Goal: Task Accomplishment & Management: Manage account settings

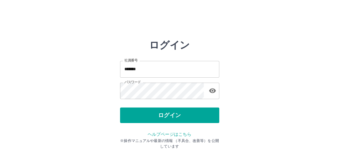
click at [171, 115] on button "ログイン" at bounding box center [169, 114] width 99 height 15
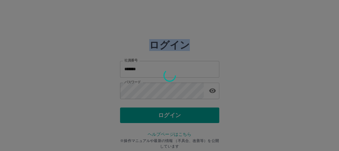
click at [171, 115] on div at bounding box center [169, 75] width 339 height 151
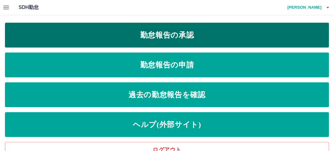
click at [176, 37] on link "勤怠報告の承認" at bounding box center [167, 35] width 324 height 25
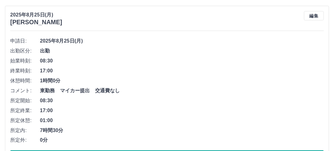
scroll to position [719, 0]
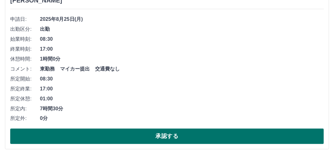
click at [172, 133] on button "承認する" at bounding box center [167, 135] width 314 height 15
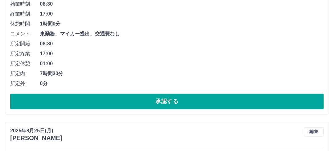
scroll to position [942, 0]
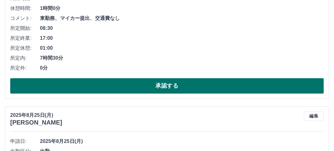
click at [171, 84] on button "承認する" at bounding box center [167, 85] width 314 height 15
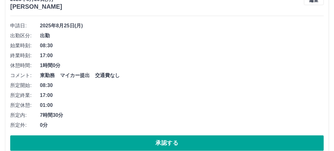
scroll to position [893, 0]
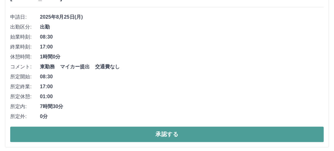
click at [167, 133] on button "承認する" at bounding box center [167, 133] width 314 height 15
click at [164, 134] on button "承認する" at bounding box center [167, 133] width 314 height 15
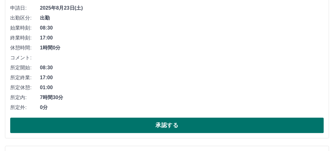
scroll to position [918, 0]
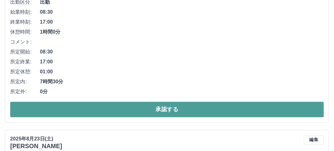
click at [167, 109] on button "承認する" at bounding box center [167, 108] width 314 height 15
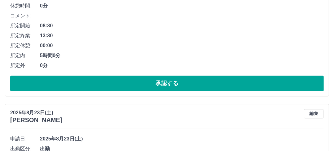
scroll to position [945, 0]
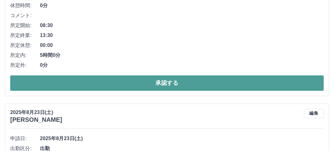
click at [166, 79] on button "承認する" at bounding box center [167, 82] width 314 height 15
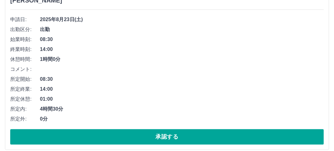
scroll to position [897, 0]
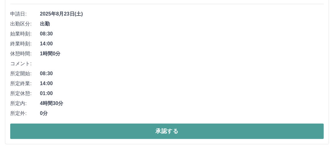
click at [157, 131] on button "承認する" at bounding box center [167, 130] width 314 height 15
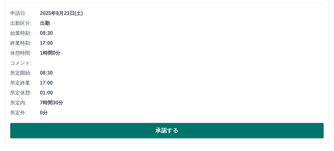
scroll to position [898, 0]
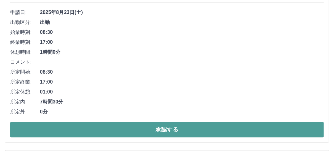
click at [160, 128] on button "承認する" at bounding box center [167, 128] width 314 height 15
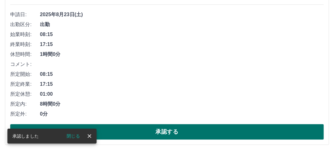
scroll to position [924, 0]
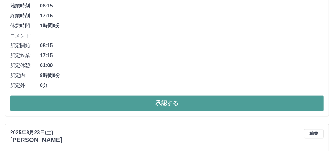
click at [163, 100] on button "承認する" at bounding box center [167, 102] width 314 height 15
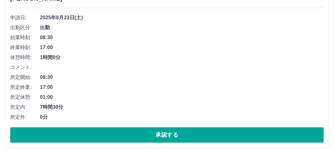
scroll to position [901, 0]
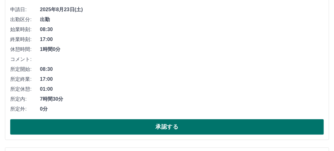
click at [166, 122] on button "承認する" at bounding box center [167, 126] width 314 height 15
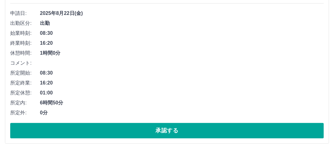
scroll to position [902, 0]
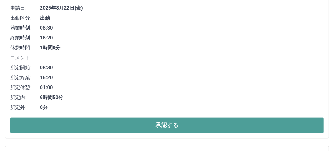
click at [172, 120] on button "承認する" at bounding box center [167, 124] width 314 height 15
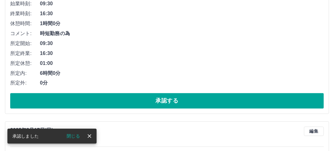
scroll to position [830, 0]
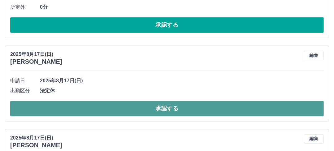
click at [167, 107] on button "承認する" at bounding box center [167, 108] width 314 height 15
click at [167, 108] on button "承認する" at bounding box center [167, 108] width 314 height 15
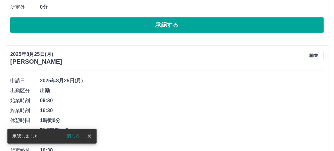
scroll to position [1002, 0]
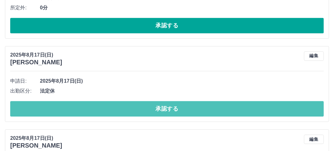
click at [167, 108] on button "承認する" at bounding box center [167, 108] width 314 height 15
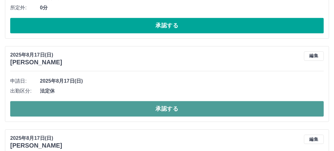
click at [167, 108] on button "承認する" at bounding box center [167, 108] width 314 height 15
click at [172, 107] on button "承認する" at bounding box center [167, 108] width 314 height 15
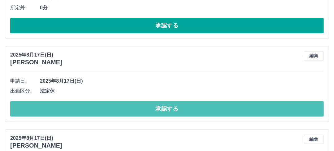
drag, startPoint x: 172, startPoint y: 107, endPoint x: 176, endPoint y: 97, distance: 10.6
click at [172, 106] on button "承認する" at bounding box center [167, 108] width 314 height 15
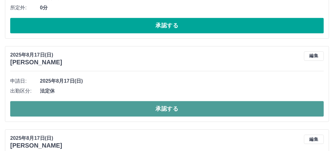
click at [169, 107] on button "承認する" at bounding box center [167, 108] width 314 height 15
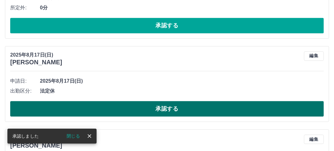
click at [169, 107] on button "承認する" at bounding box center [167, 108] width 314 height 15
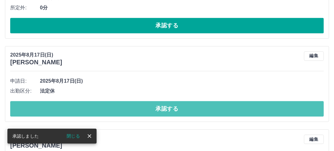
click at [169, 107] on button "承認する" at bounding box center [167, 108] width 314 height 15
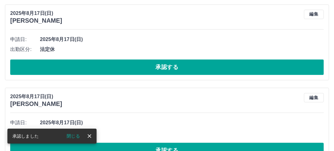
scroll to position [1076, 0]
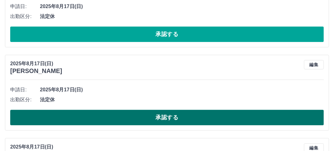
click at [198, 116] on button "承認する" at bounding box center [167, 116] width 314 height 15
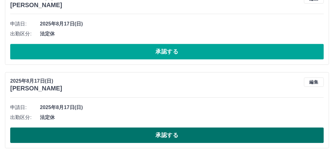
scroll to position [1151, 0]
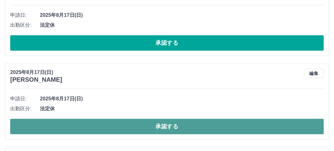
click at [189, 126] on button "承認する" at bounding box center [167, 125] width 314 height 15
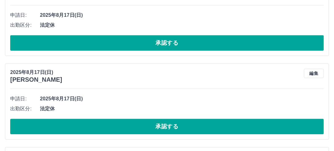
click at [189, 126] on button "承認する" at bounding box center [167, 125] width 314 height 15
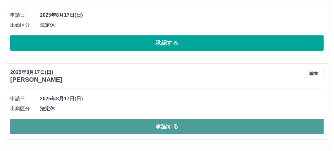
click at [188, 126] on button "承認する" at bounding box center [167, 125] width 314 height 15
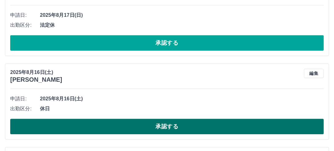
click at [188, 126] on button "承認する" at bounding box center [167, 125] width 314 height 15
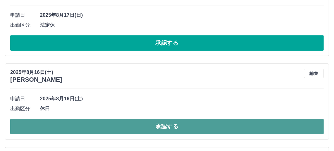
click at [181, 127] on button "承認する" at bounding box center [167, 125] width 314 height 15
click at [180, 127] on button "承認する" at bounding box center [167, 125] width 314 height 15
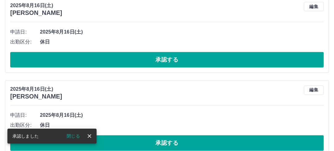
scroll to position [1225, 0]
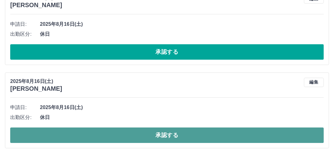
click at [179, 133] on button "承認する" at bounding box center [167, 134] width 314 height 15
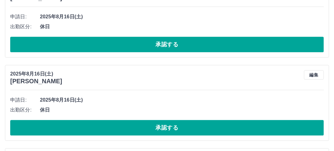
scroll to position [1324, 0]
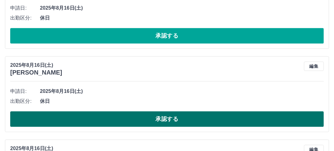
click at [172, 115] on button "承認する" at bounding box center [167, 118] width 314 height 15
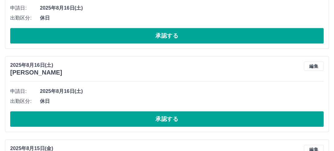
click at [172, 115] on button "承認する" at bounding box center [167, 118] width 314 height 15
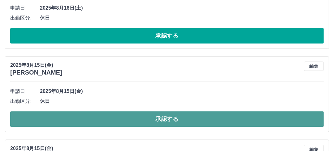
click at [172, 115] on button "承認する" at bounding box center [167, 118] width 314 height 15
click at [181, 118] on button "承認する" at bounding box center [167, 118] width 314 height 15
click at [164, 118] on button "承認する" at bounding box center [167, 118] width 314 height 15
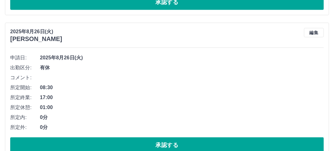
scroll to position [223, 0]
